Goal: Task Accomplishment & Management: Manage account settings

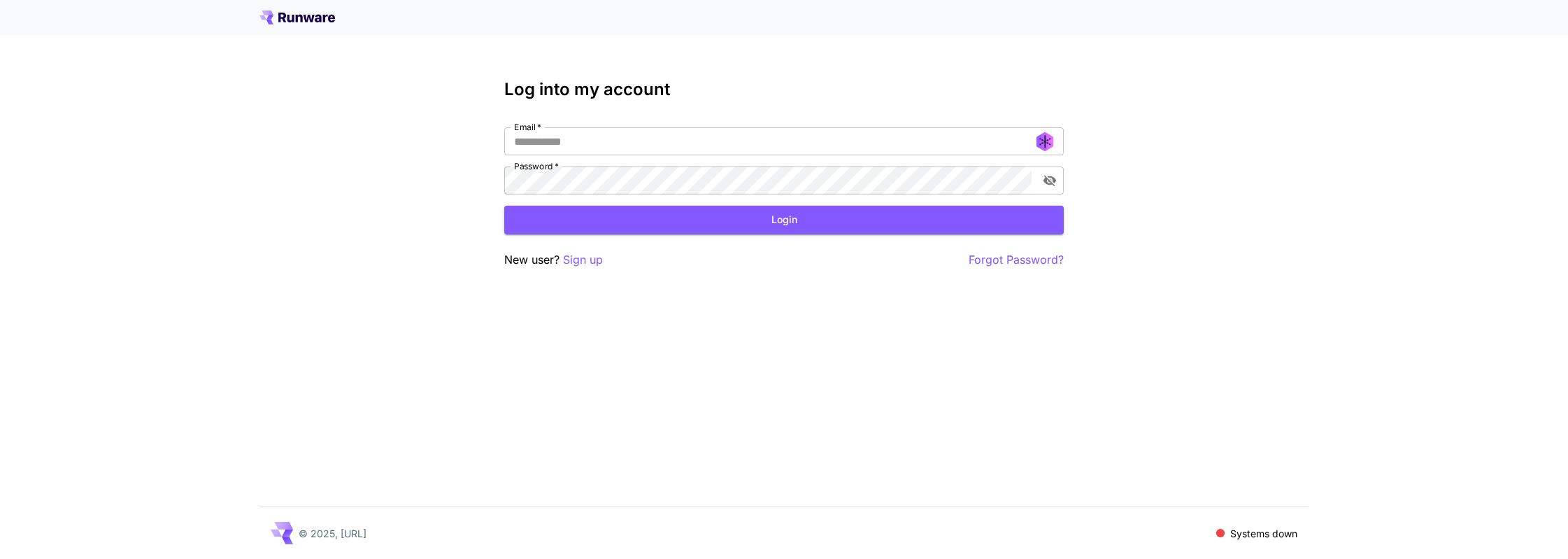
type input "**********"
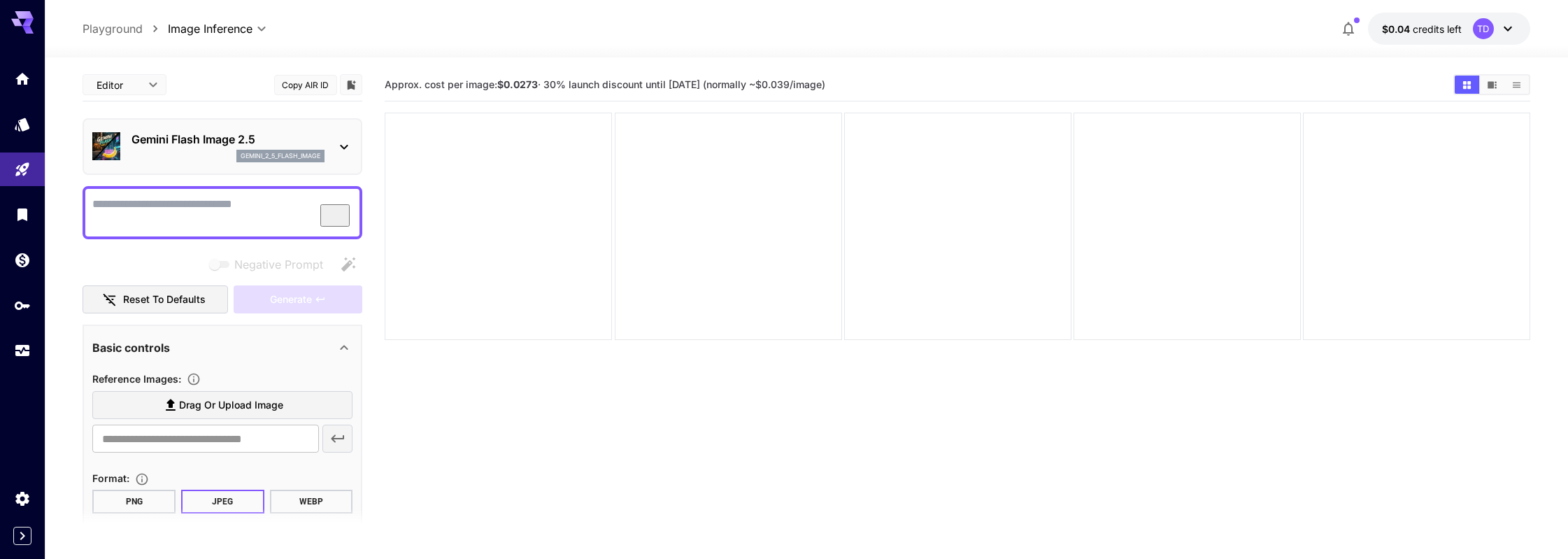
click at [1506, 29] on icon at bounding box center [1507, 29] width 8 height 5
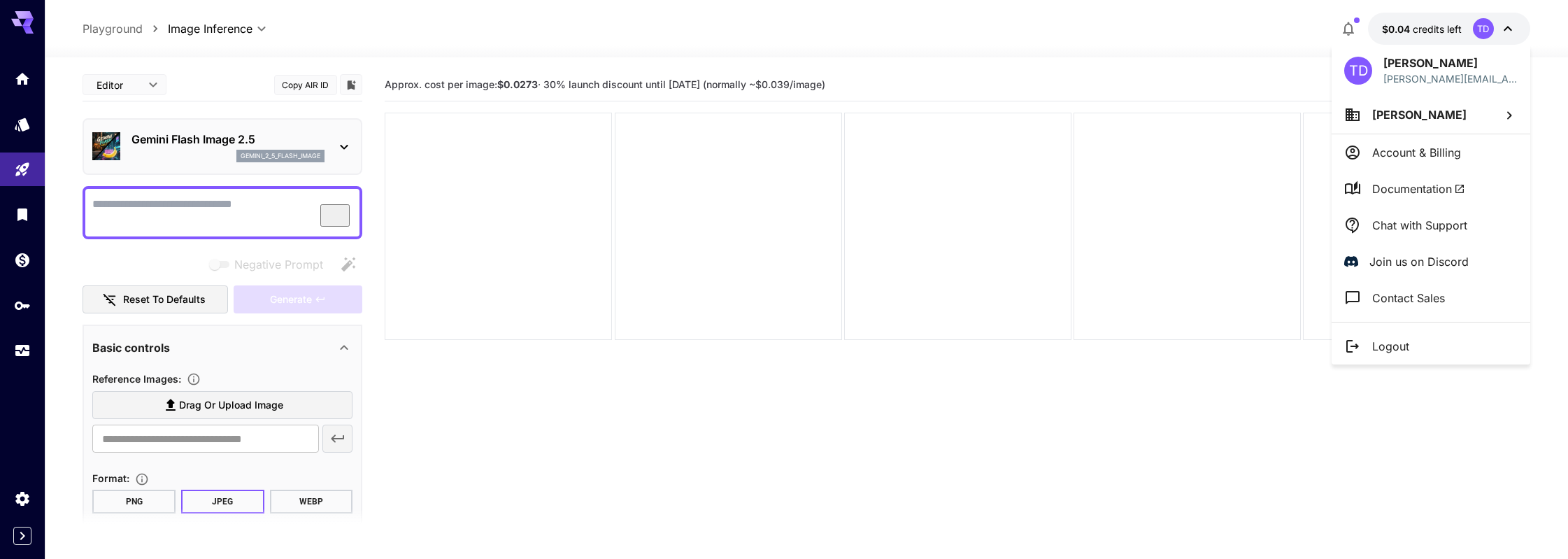
click at [1411, 149] on p "Account & Billing" at bounding box center [1416, 152] width 89 height 17
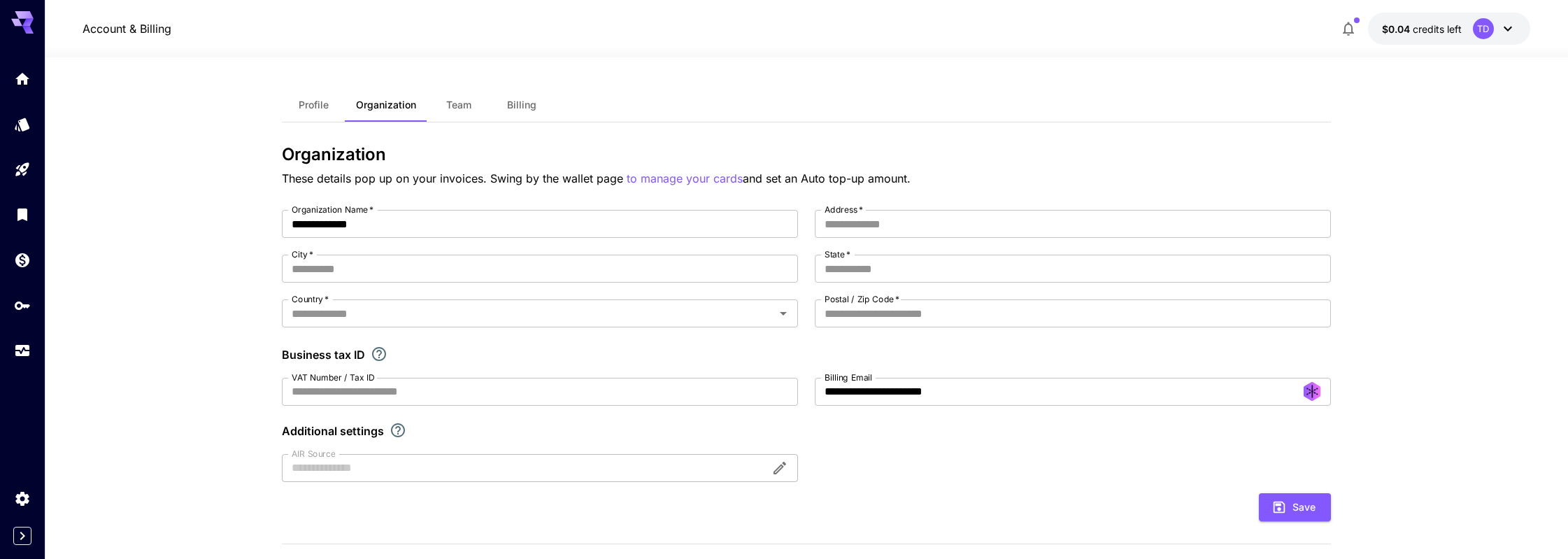
click at [522, 102] on span "Billing" at bounding box center [521, 105] width 29 height 12
